Goal: Task Accomplishment & Management: Use online tool/utility

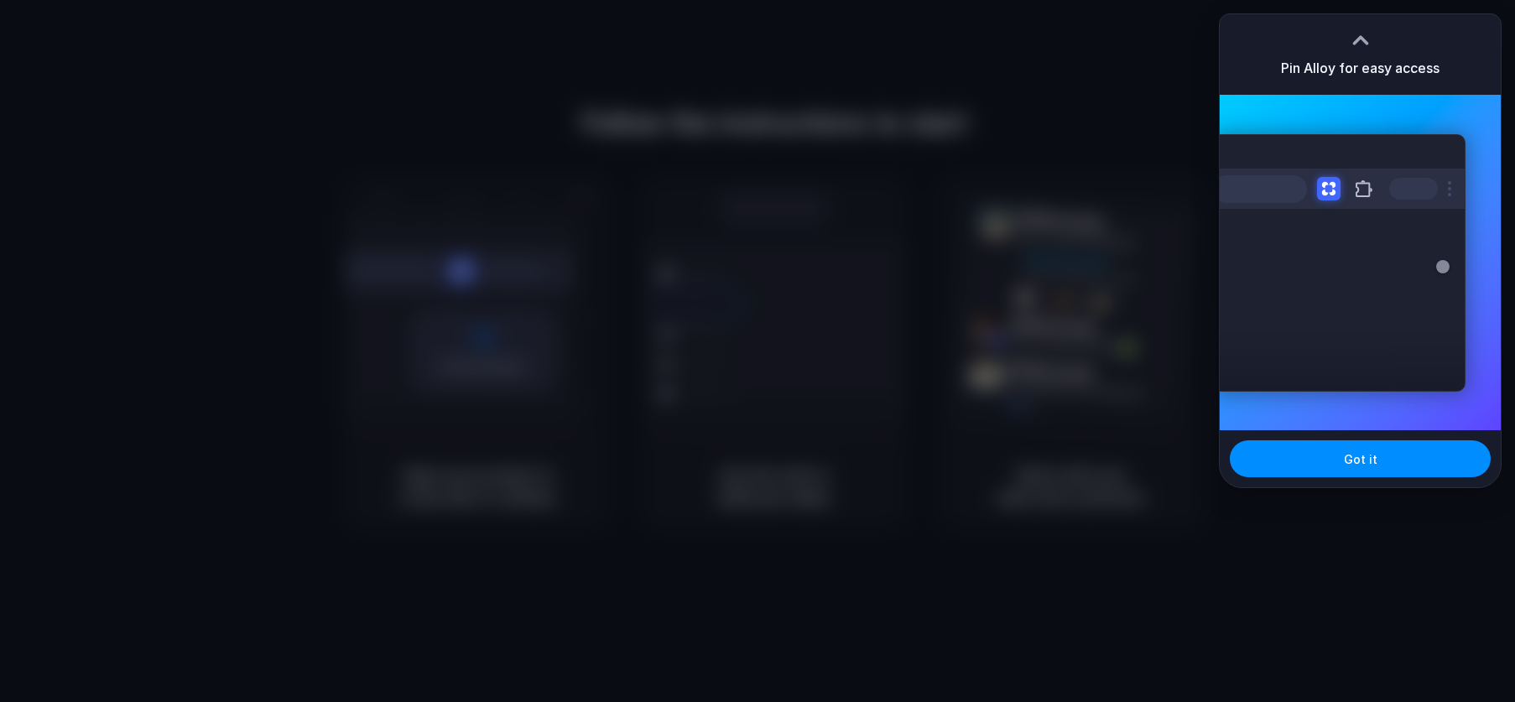
click at [1053, 111] on div at bounding box center [757, 351] width 1515 height 702
click at [1367, 456] on span "Got it" at bounding box center [1361, 459] width 34 height 18
